Goal: Information Seeking & Learning: Learn about a topic

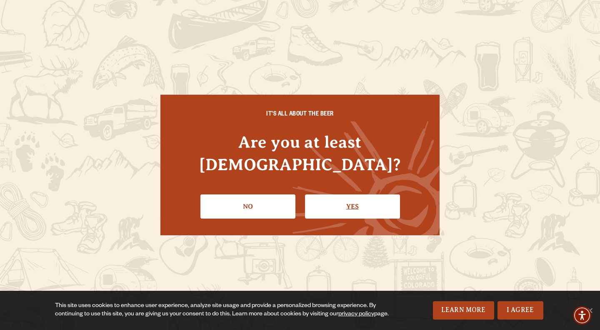
click at [360, 194] on link "Yes" at bounding box center [352, 206] width 95 height 24
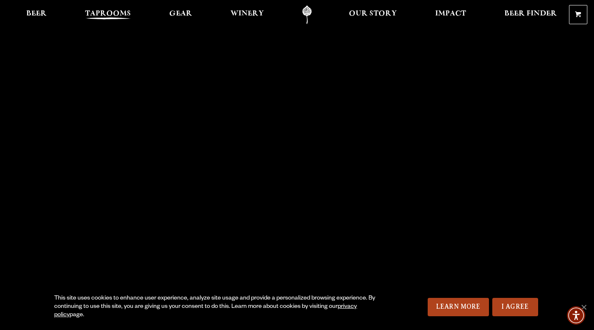
click at [96, 6] on link "Taprooms" at bounding box center [108, 14] width 57 height 19
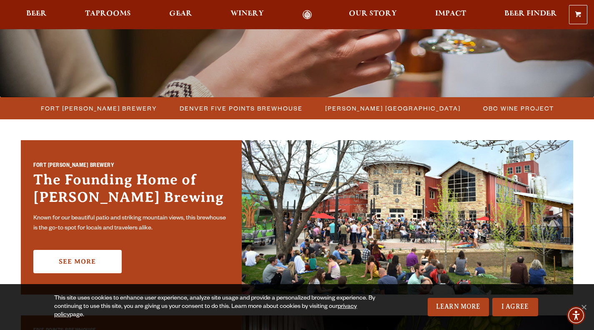
scroll to position [198, 0]
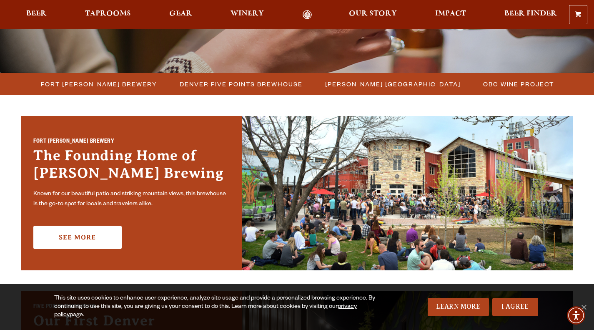
click at [114, 83] on span "Fort [PERSON_NAME] Brewery" at bounding box center [99, 84] width 116 height 12
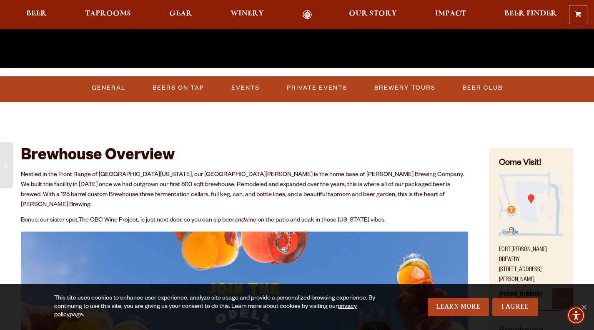
scroll to position [267, 0]
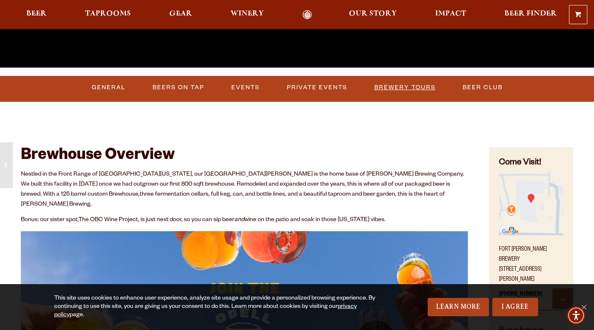
click at [410, 89] on link "Brewery Tours" at bounding box center [405, 87] width 68 height 19
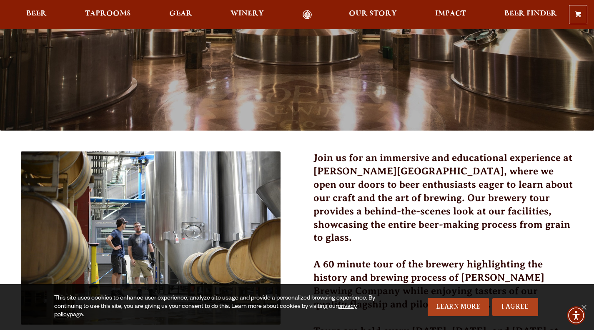
scroll to position [143, 0]
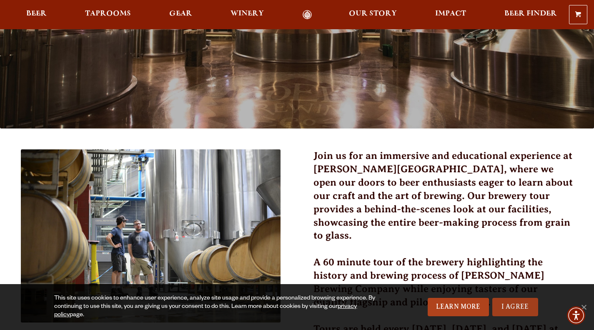
click at [514, 303] on link "I Agree" at bounding box center [515, 307] width 46 height 18
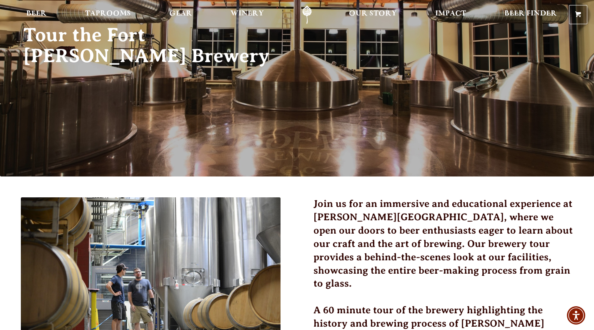
scroll to position [0, 0]
